Goal: Task Accomplishment & Management: Manage account settings

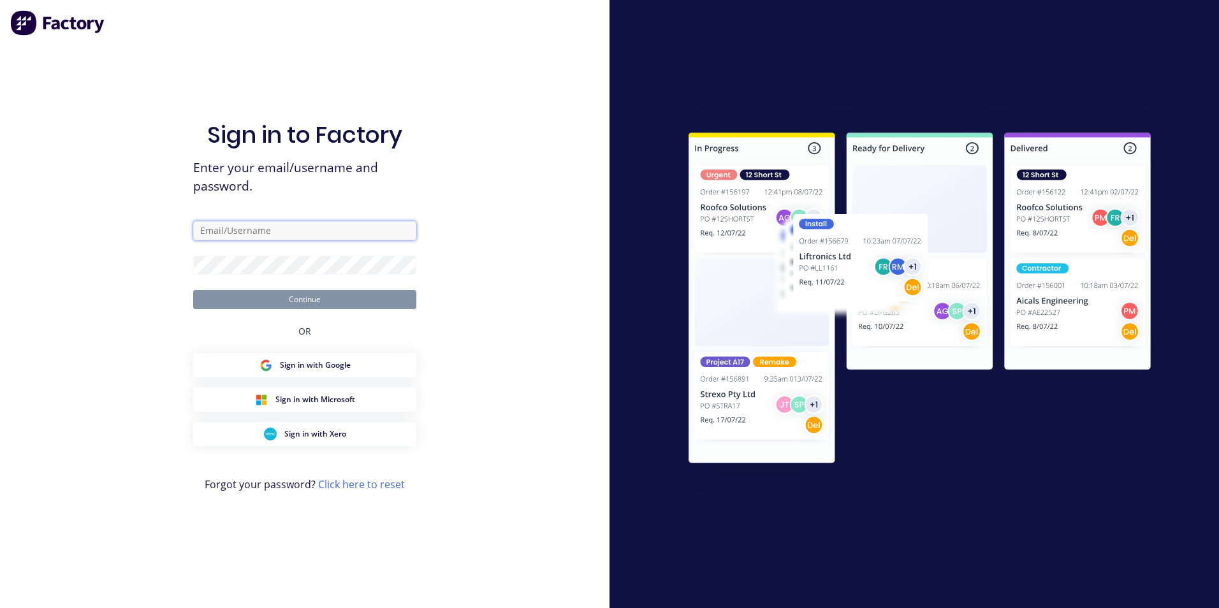
click at [294, 229] on input "text" at bounding box center [304, 230] width 223 height 19
type input "[EMAIL_ADDRESS][DOMAIN_NAME]"
click at [193, 290] on button "Continue" at bounding box center [304, 299] width 223 height 19
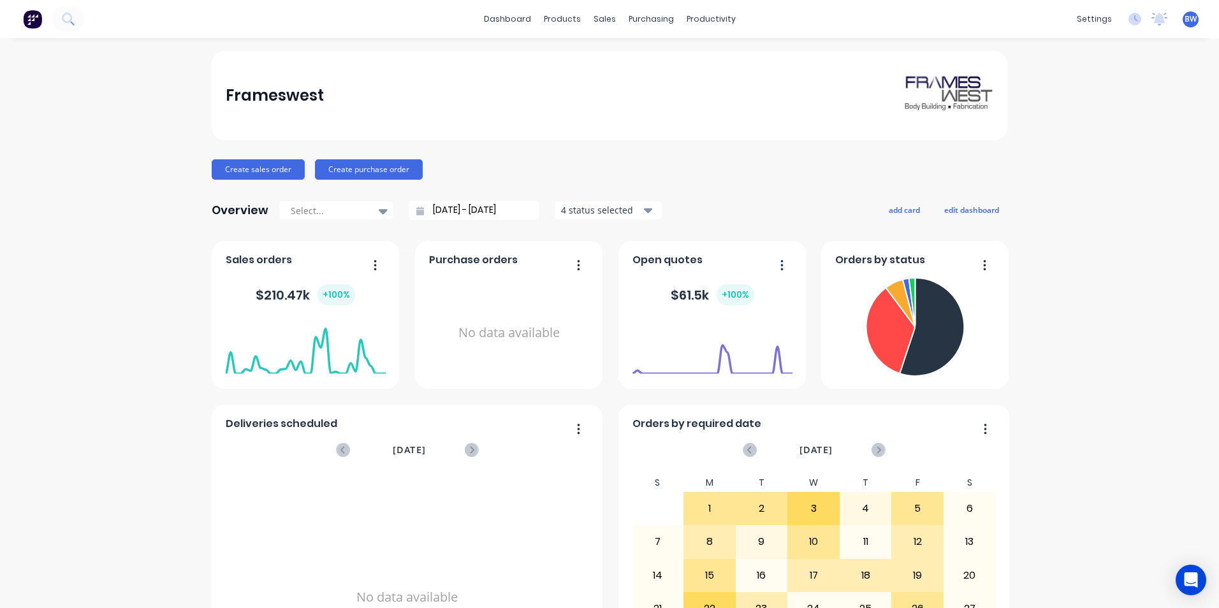
click at [643, 209] on icon "button" at bounding box center [647, 210] width 9 height 5
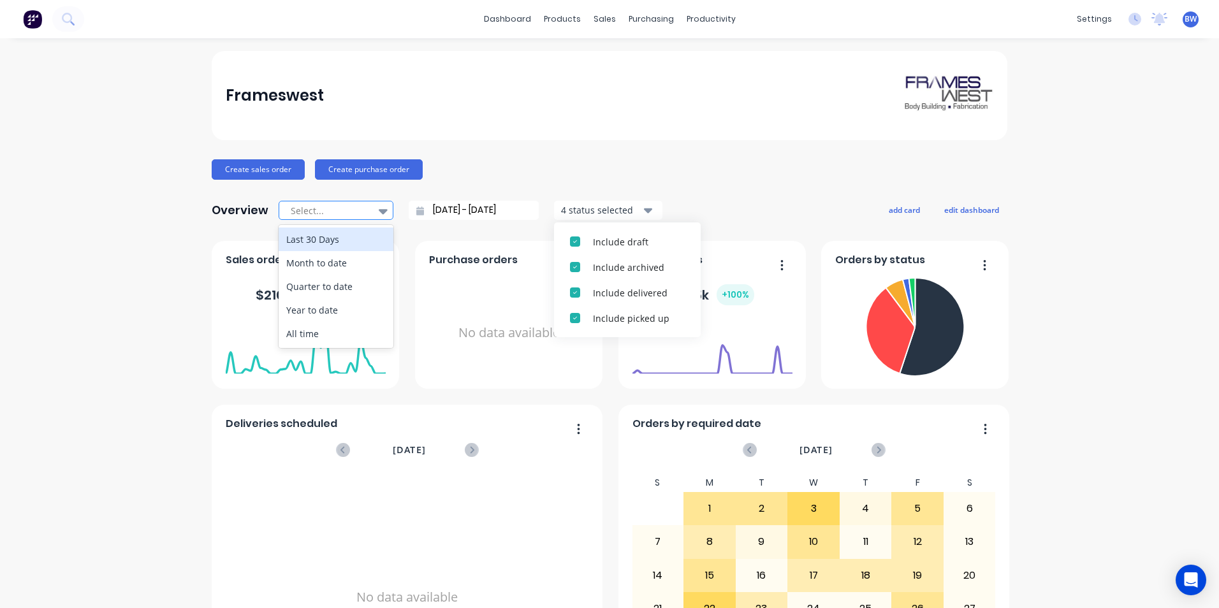
click at [379, 211] on icon at bounding box center [383, 211] width 9 height 5
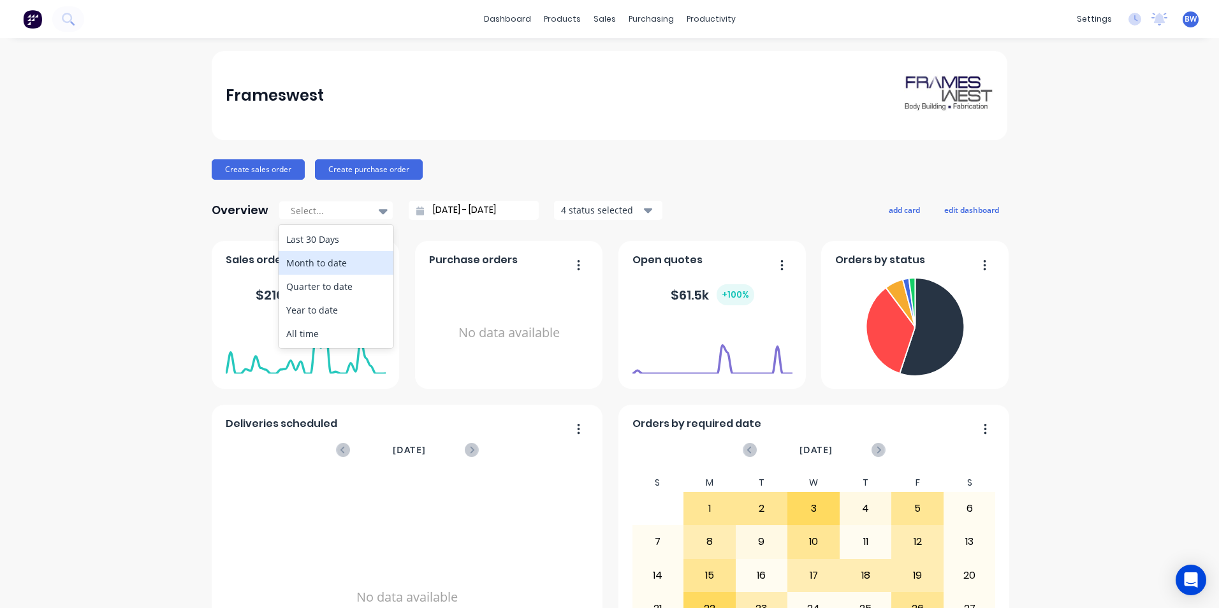
click at [352, 258] on div "Month to date" at bounding box center [336, 263] width 115 height 24
type input "[DATE] - [DATE]"
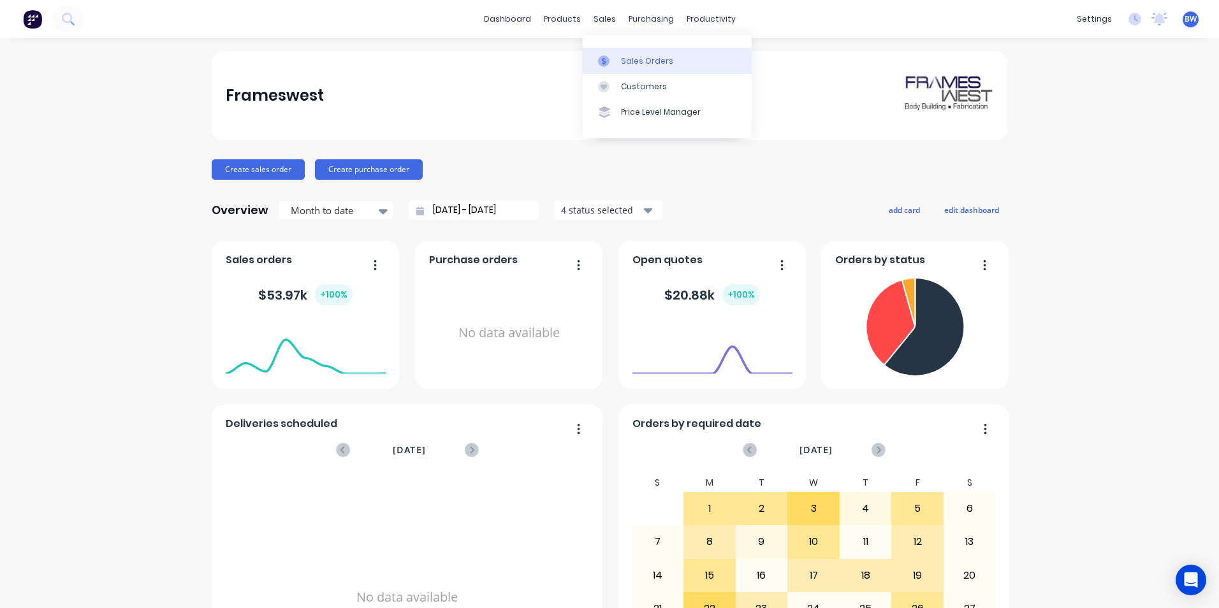
click at [619, 55] on link "Sales Orders" at bounding box center [667, 60] width 169 height 25
